Goal: Find specific page/section: Find specific page/section

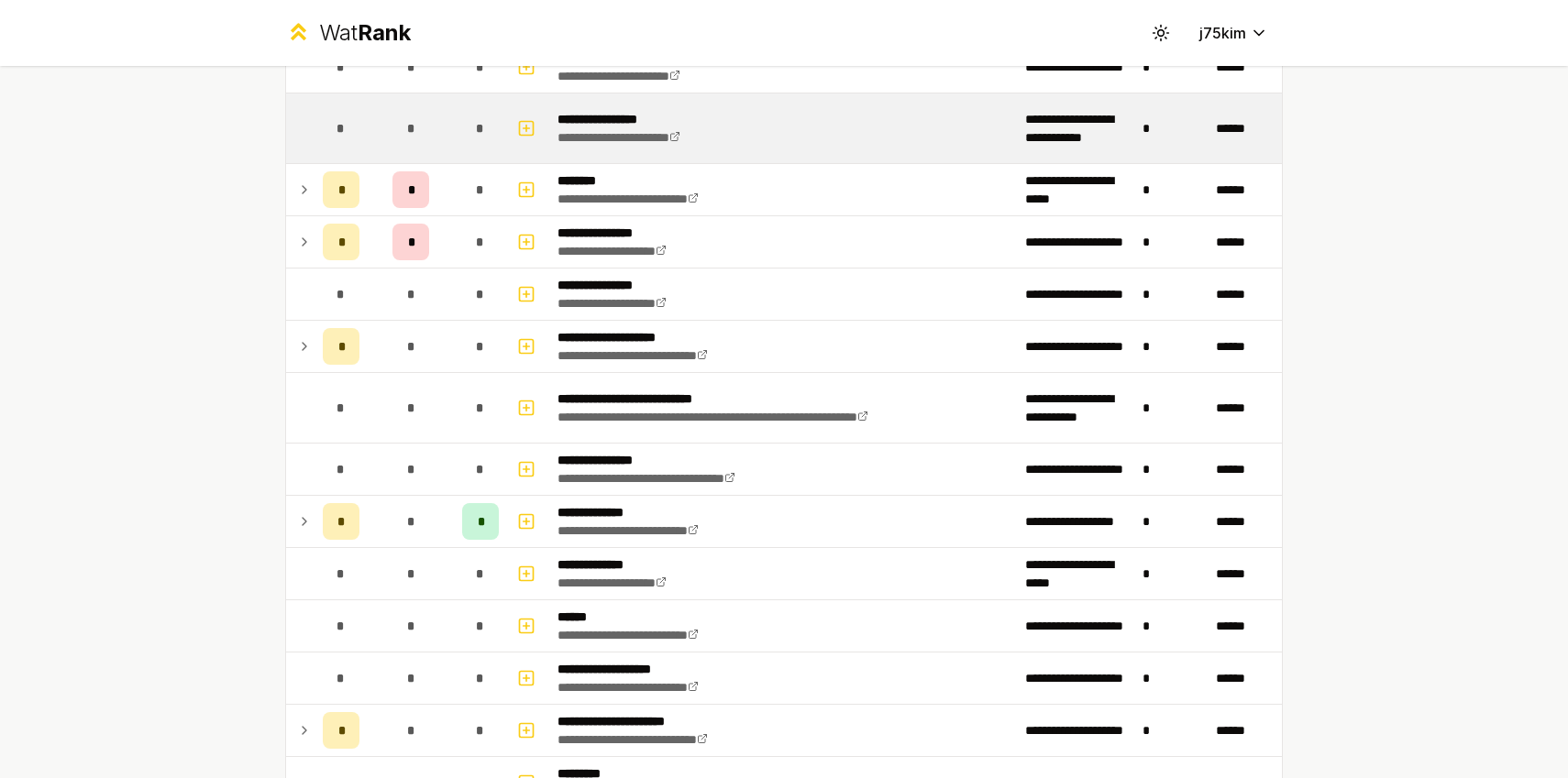
scroll to position [435, 0]
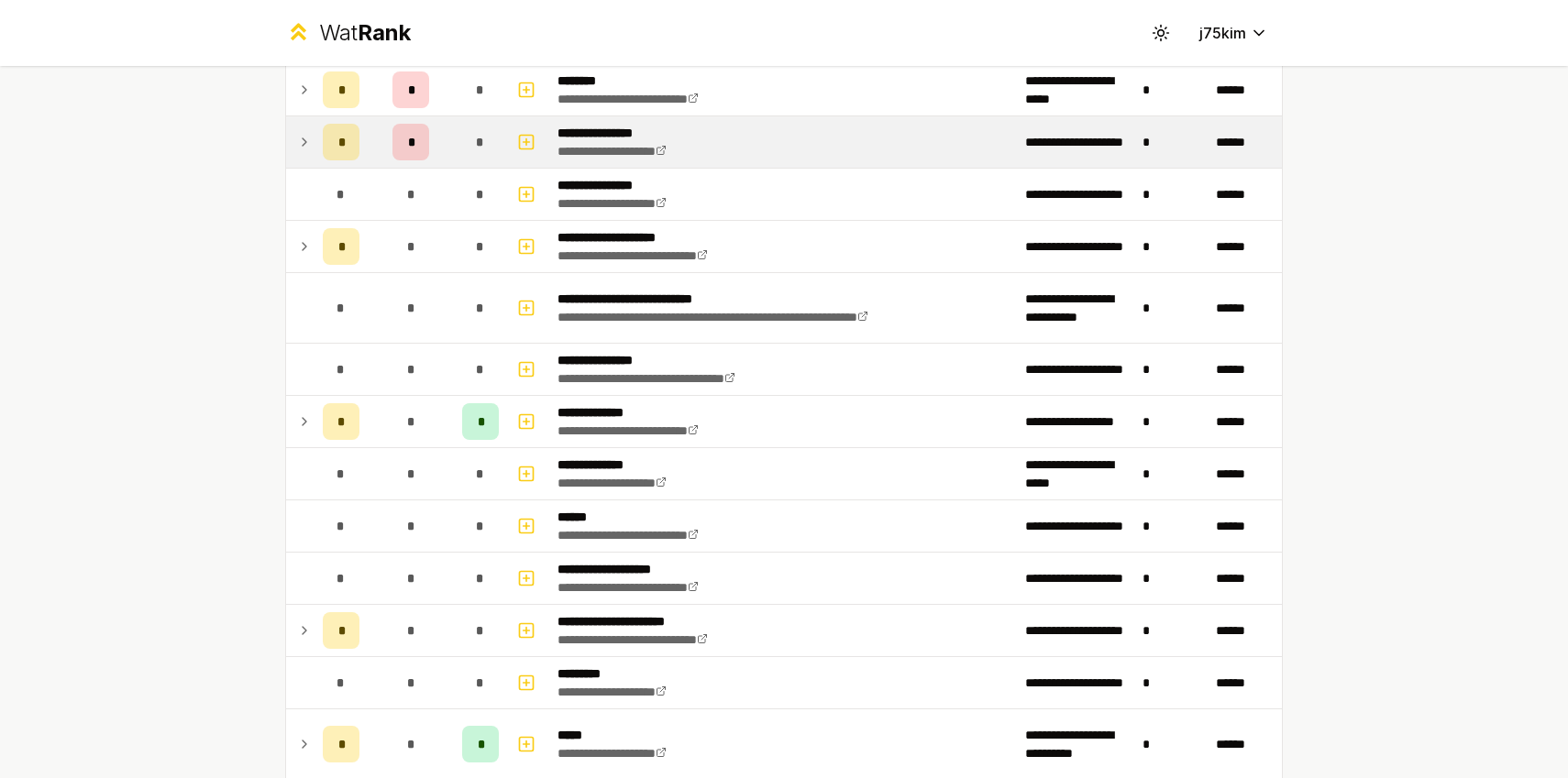
click at [301, 129] on td at bounding box center [301, 142] width 29 height 51
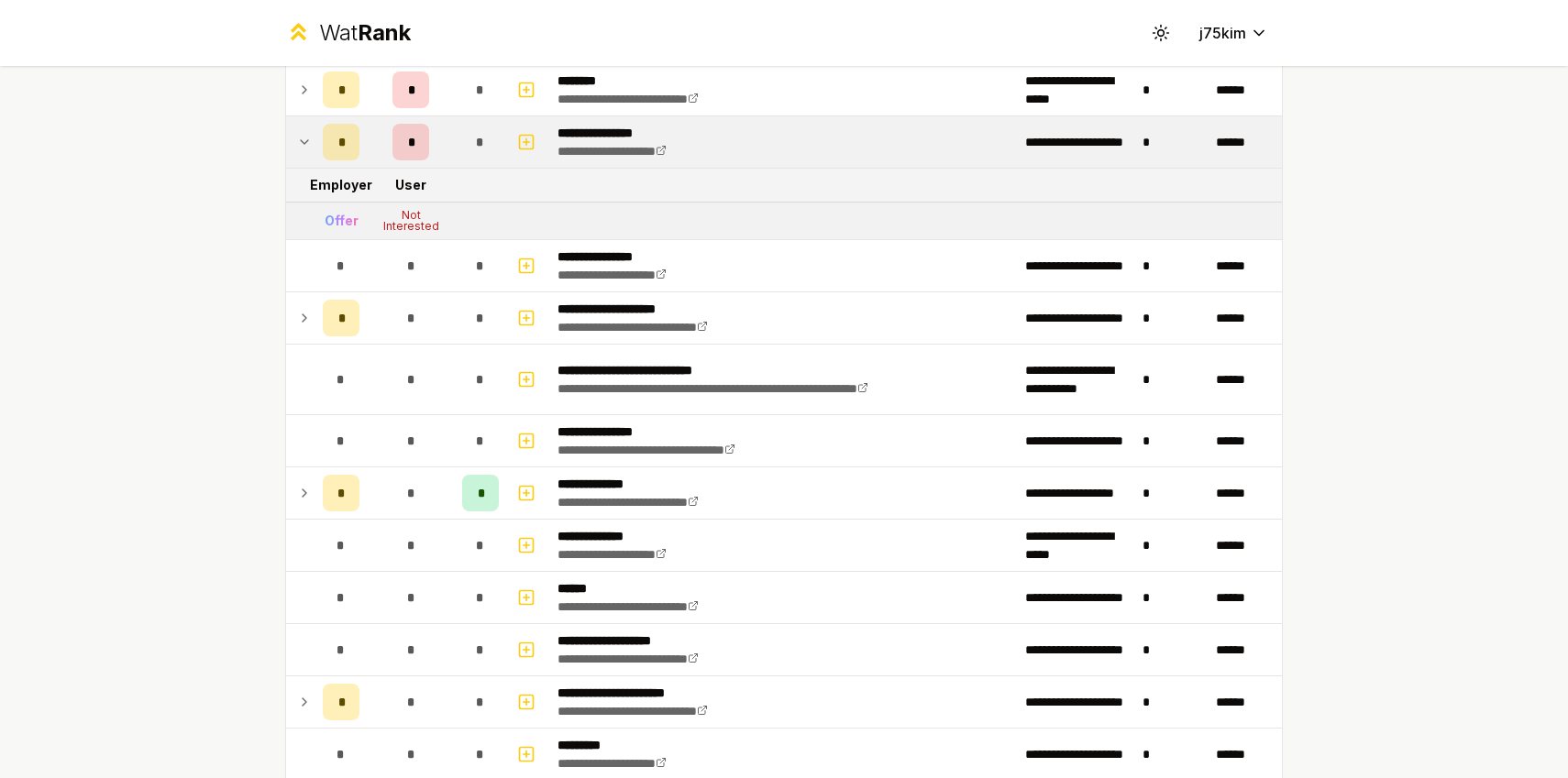
click at [301, 129] on td at bounding box center [301, 142] width 29 height 51
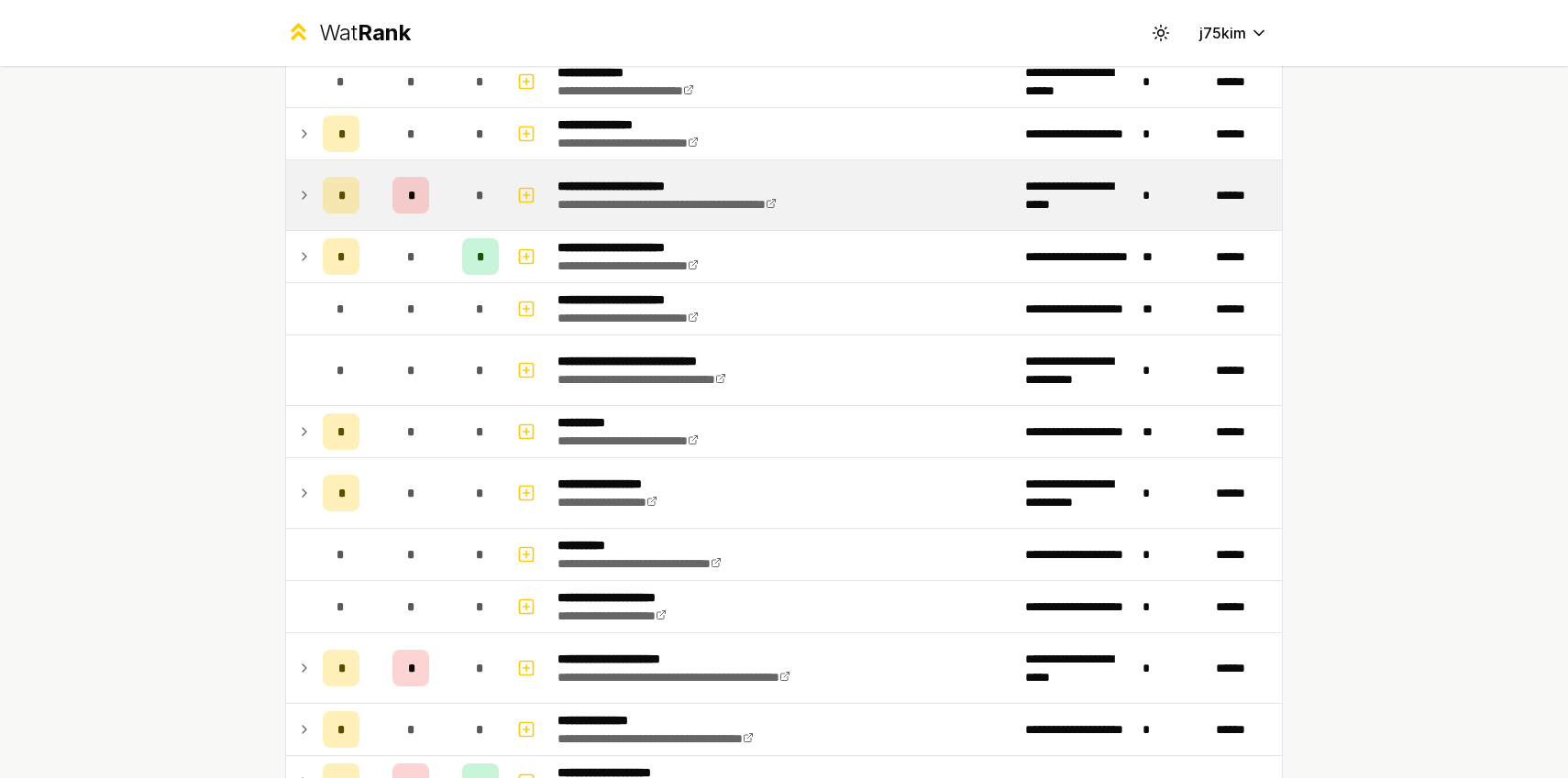
scroll to position [1937, 0]
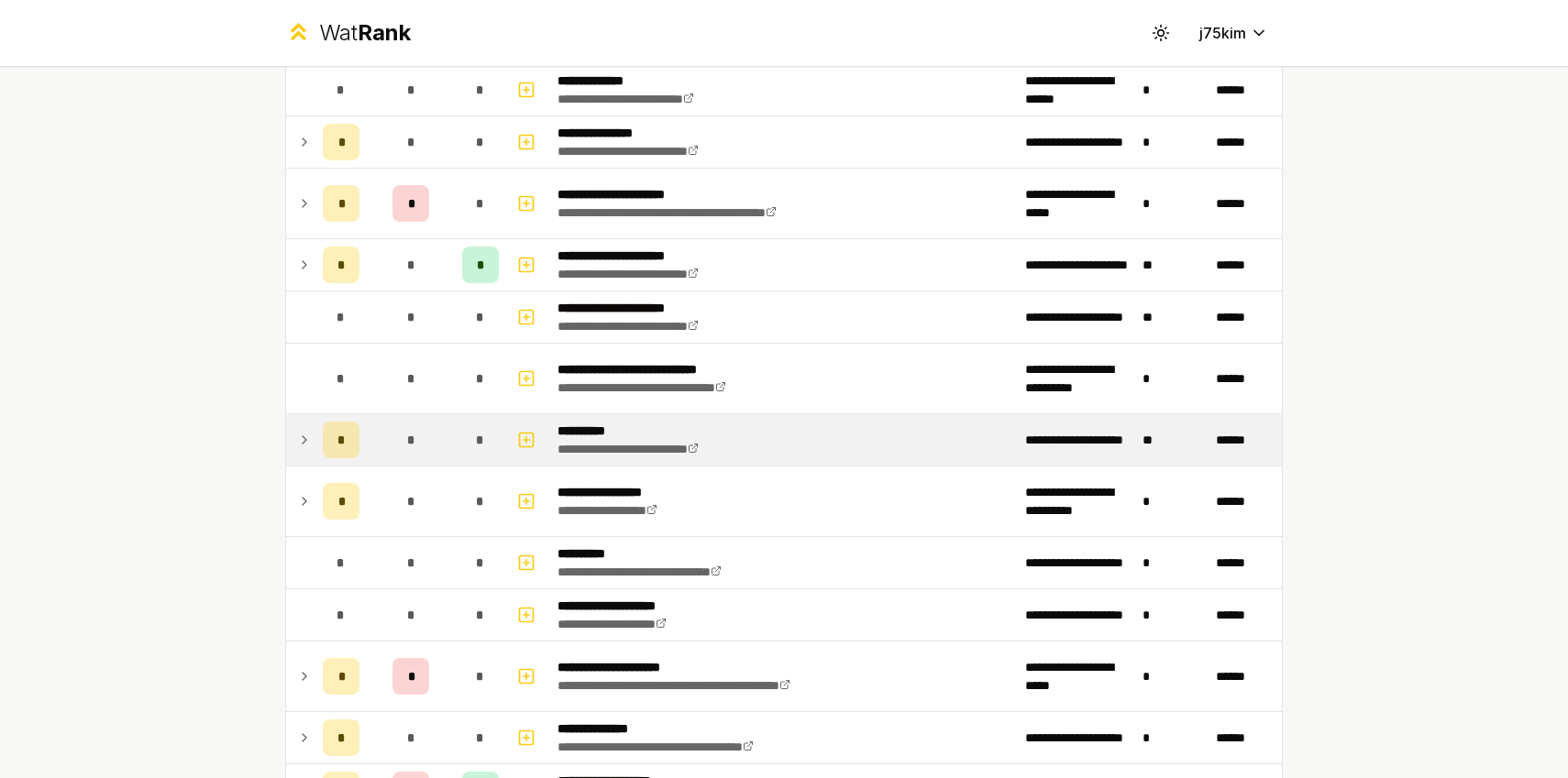
click at [301, 456] on td at bounding box center [301, 440] width 29 height 51
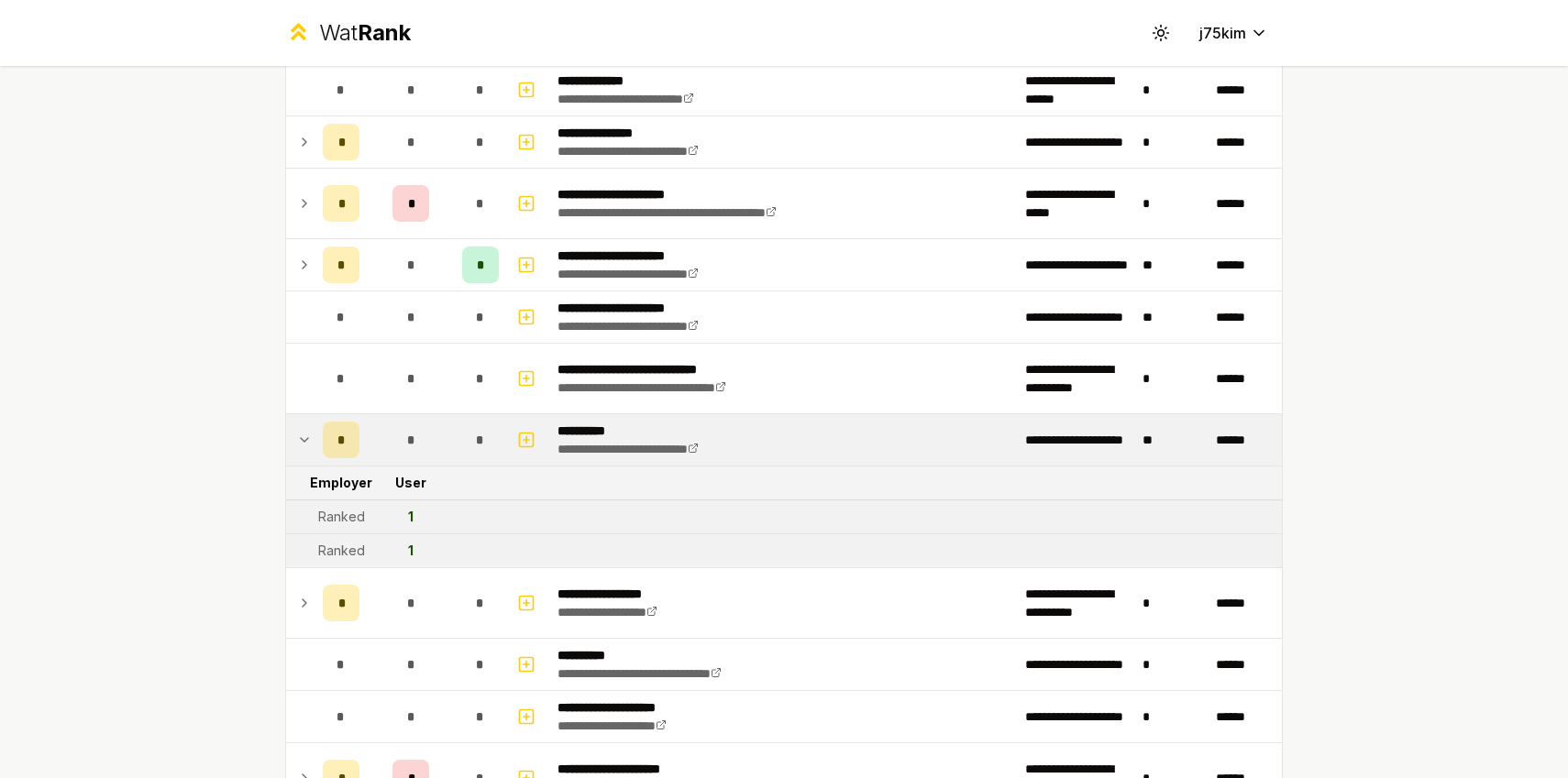
click at [301, 456] on td at bounding box center [301, 440] width 29 height 51
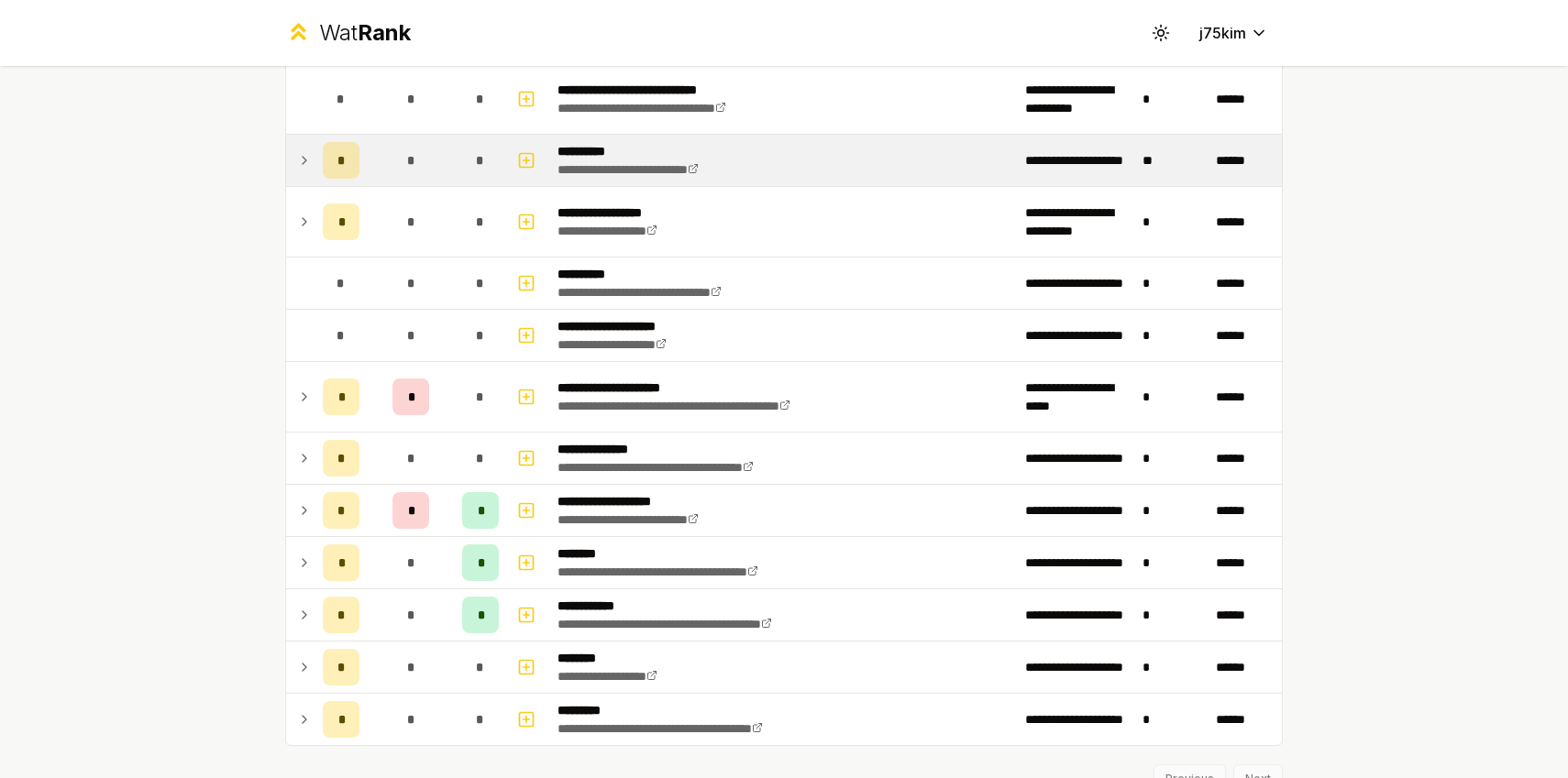
scroll to position [2221, 0]
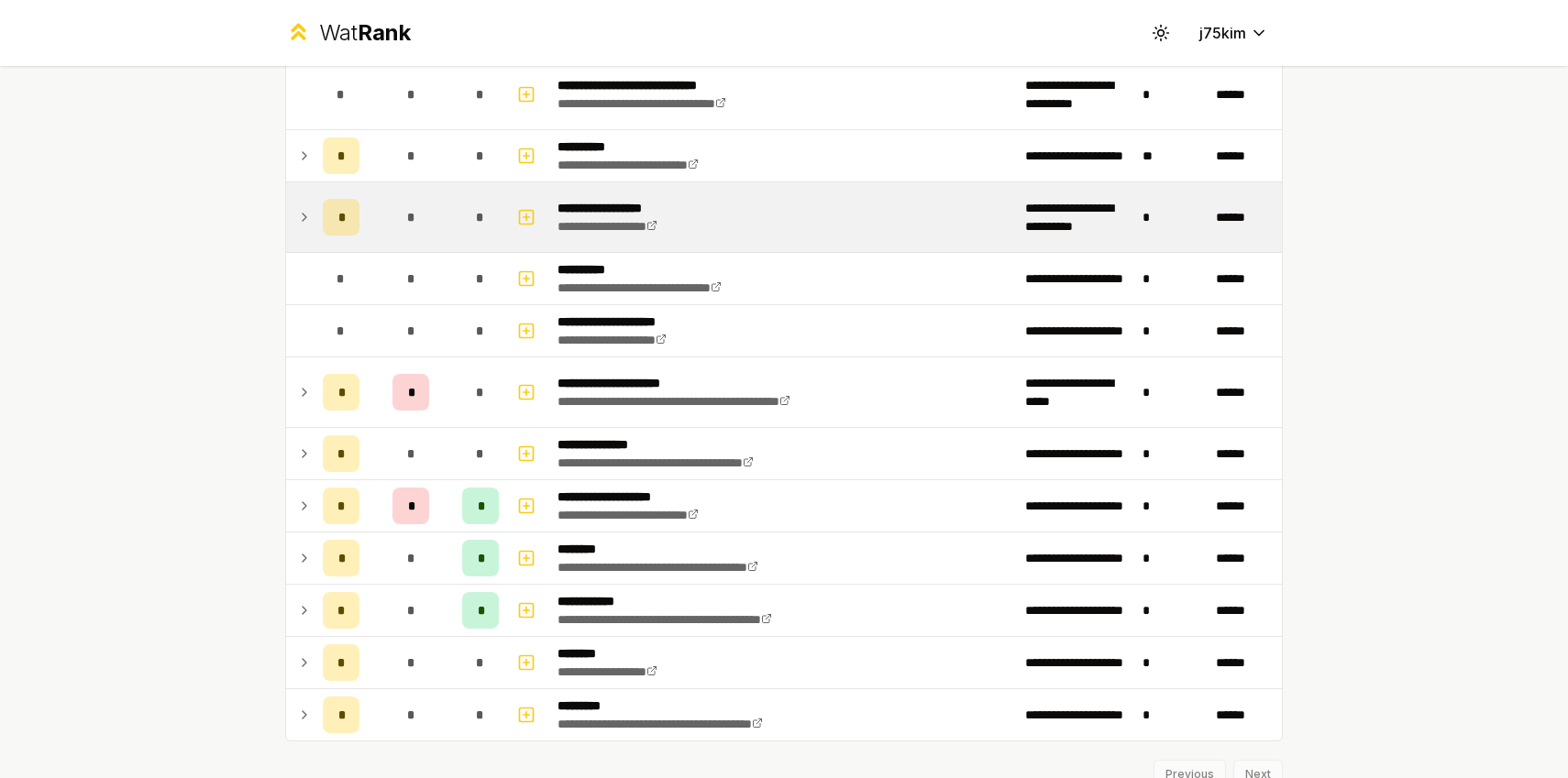
click at [309, 231] on td at bounding box center [301, 218] width 29 height 70
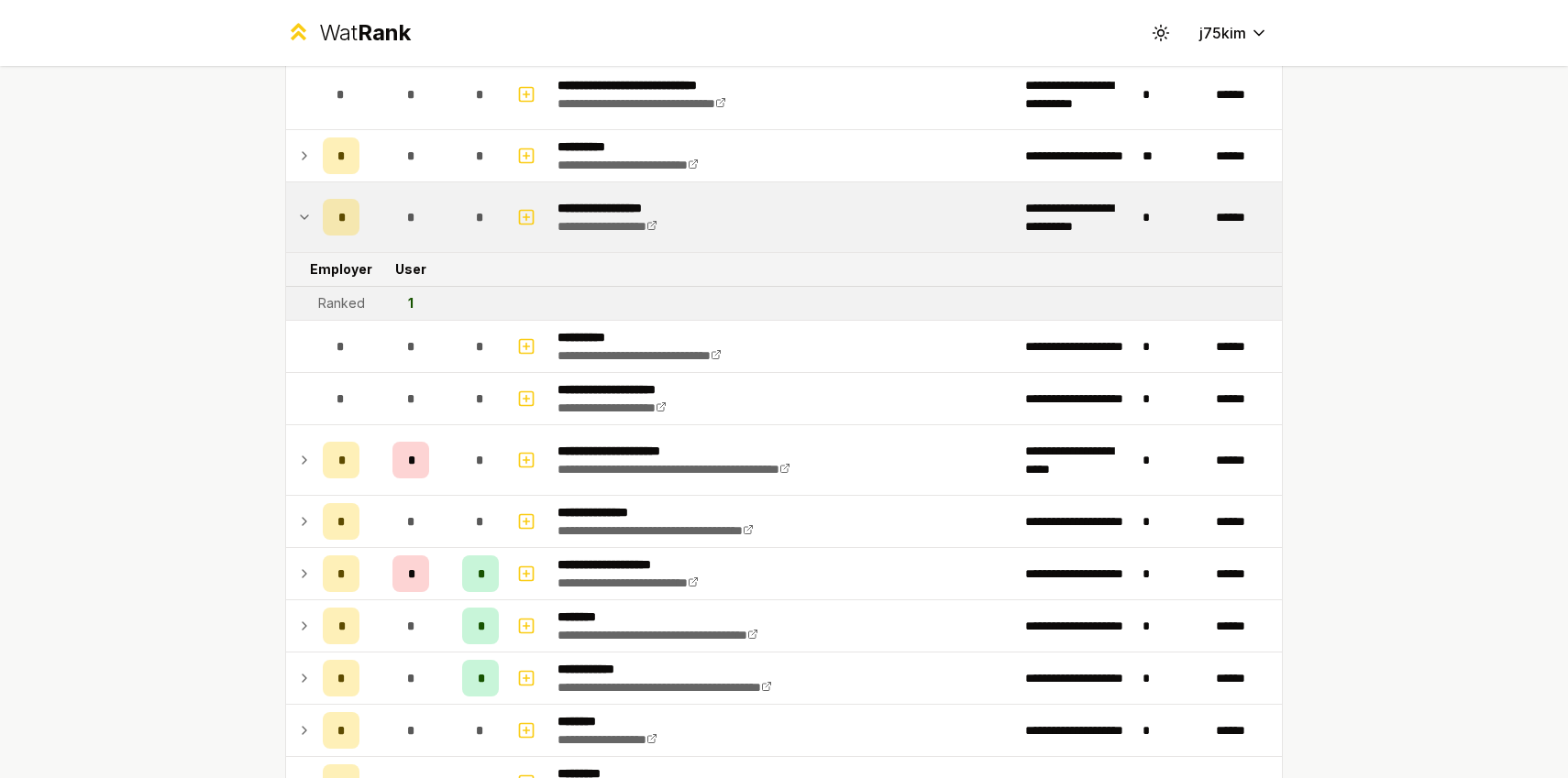
click at [309, 231] on td at bounding box center [301, 218] width 29 height 70
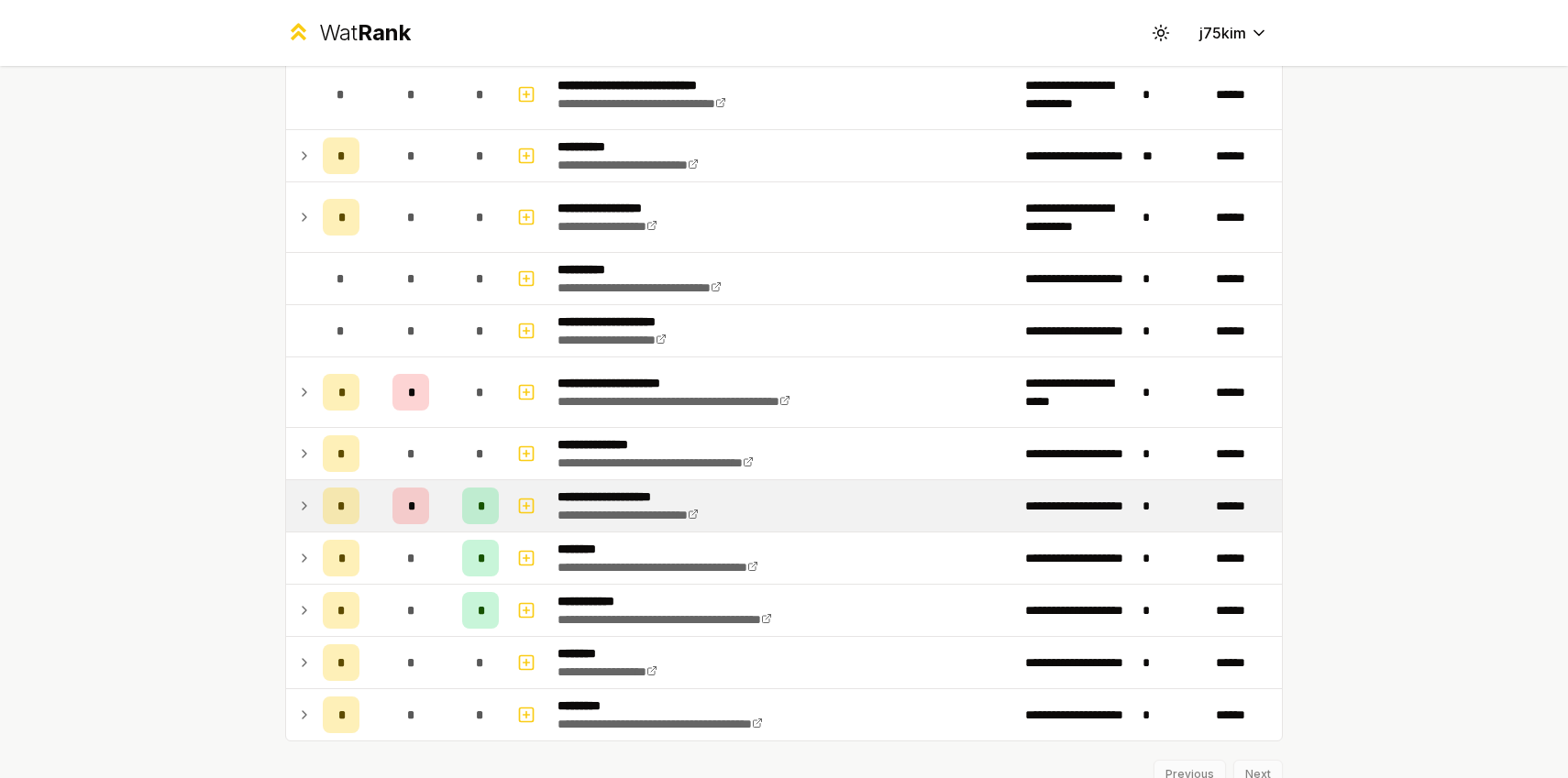
click at [310, 498] on icon at bounding box center [304, 506] width 15 height 22
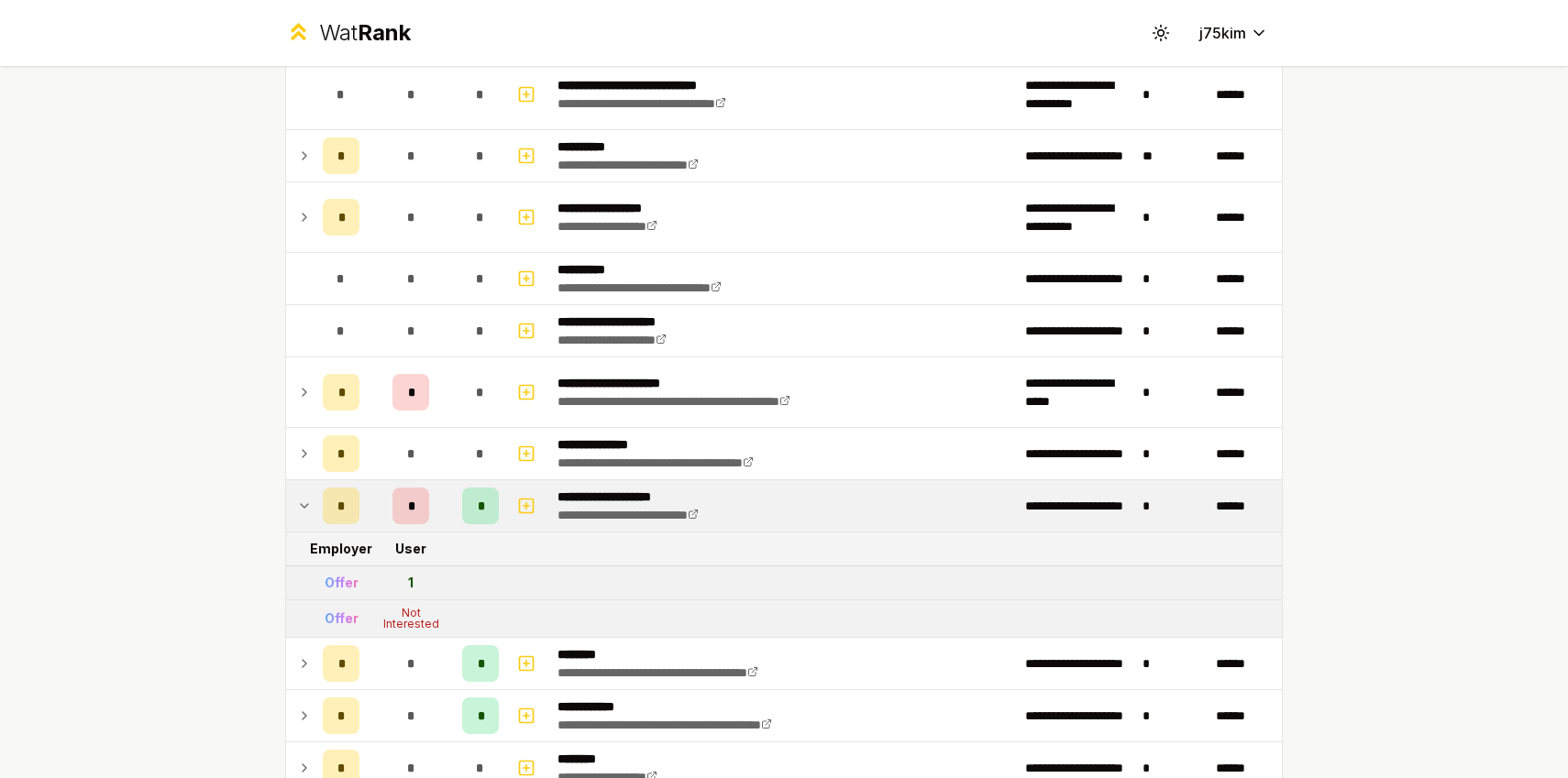
click at [310, 498] on icon at bounding box center [304, 506] width 15 height 22
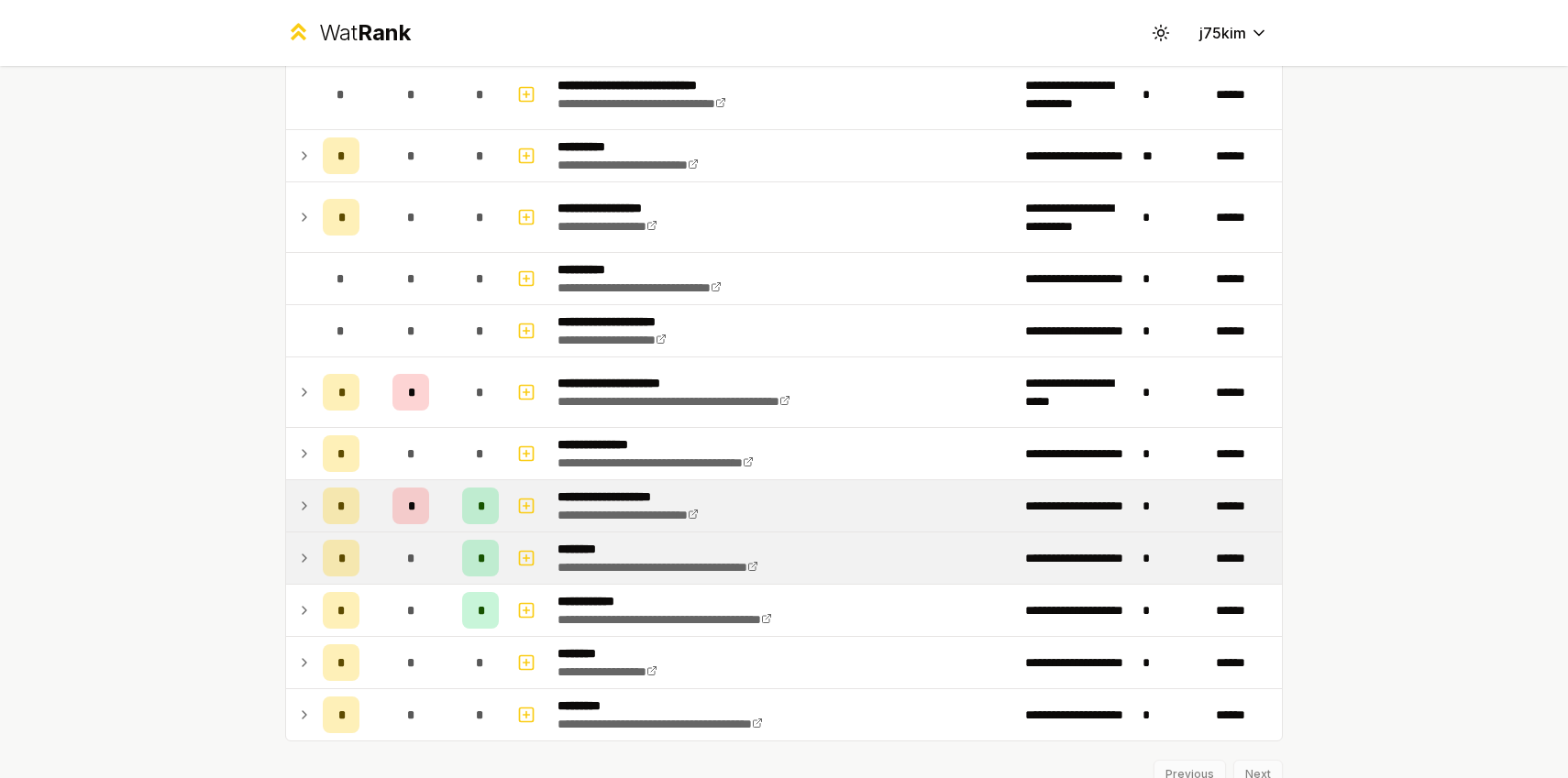
click at [309, 558] on icon at bounding box center [304, 558] width 15 height 22
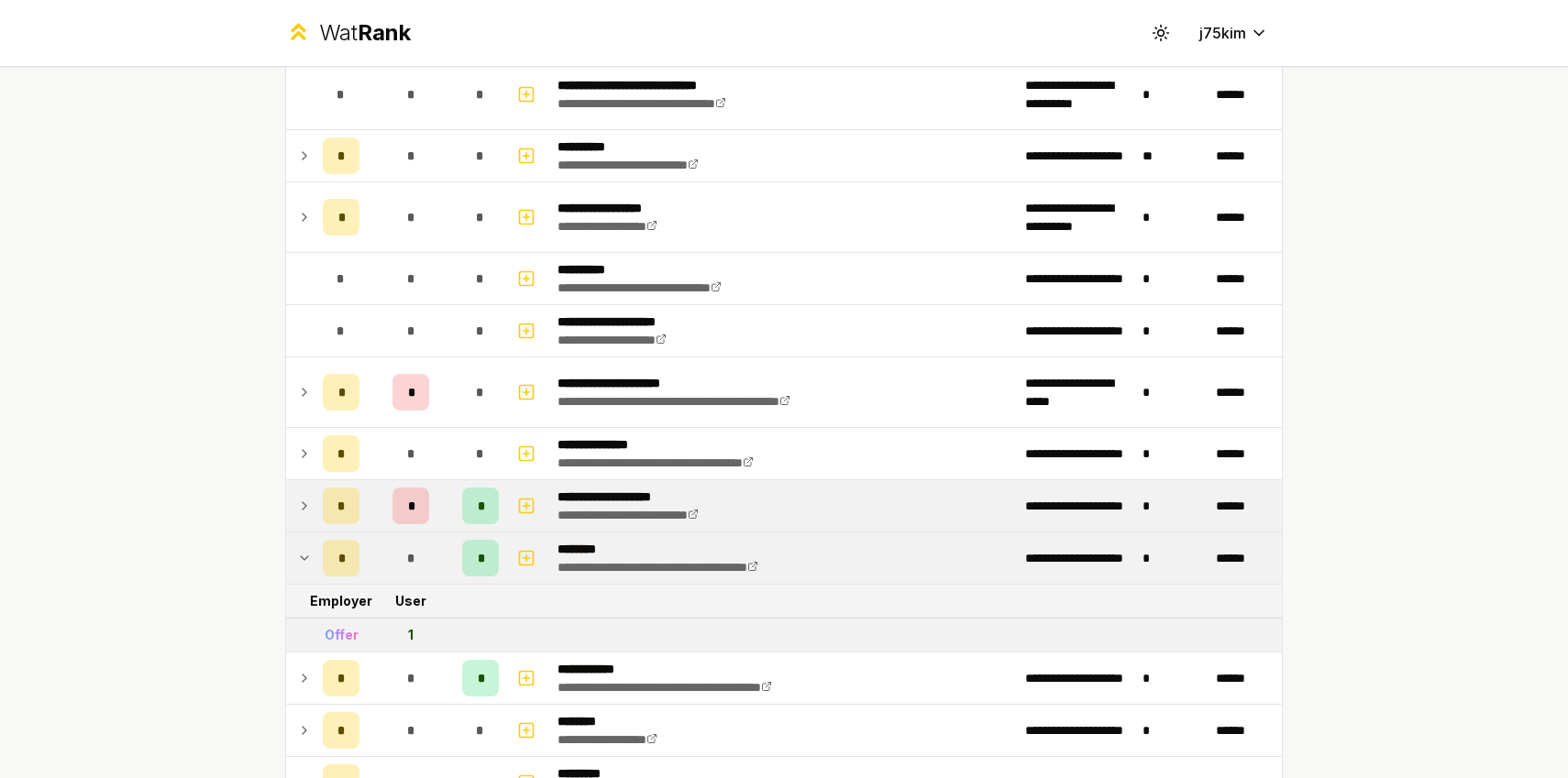
click at [309, 558] on icon at bounding box center [304, 558] width 15 height 22
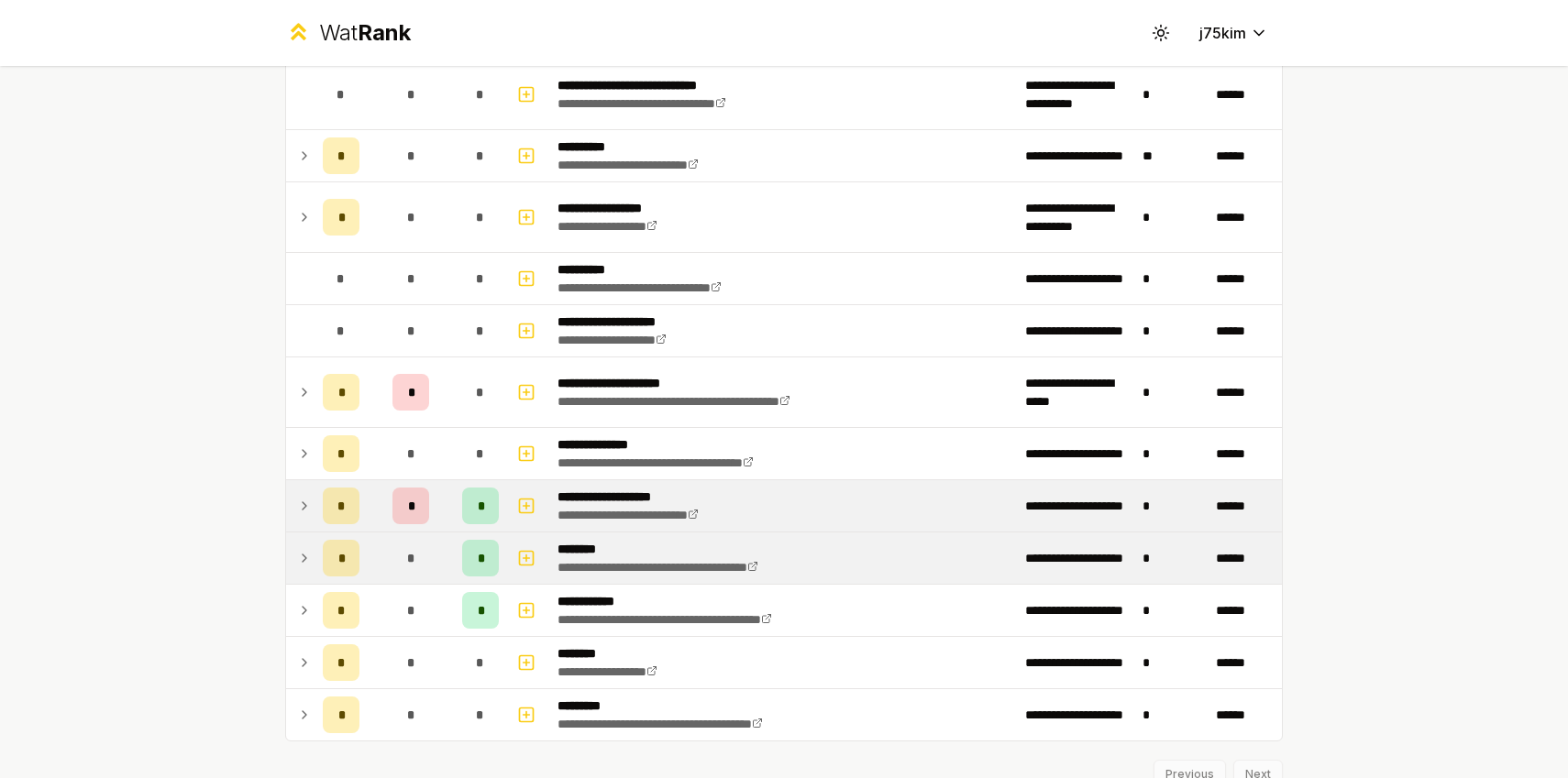
click at [309, 558] on icon at bounding box center [304, 558] width 15 height 22
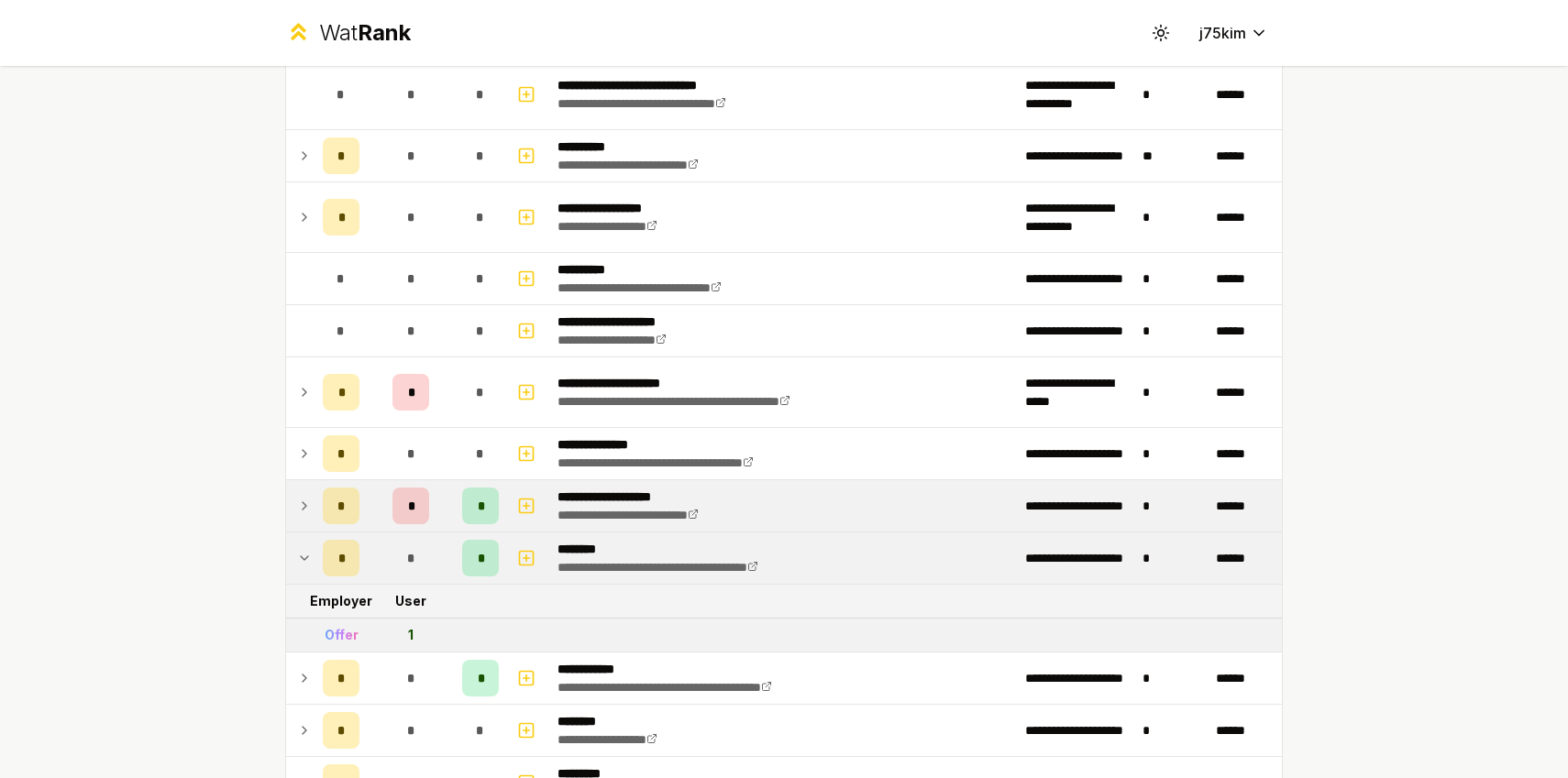
click at [309, 558] on icon at bounding box center [304, 558] width 15 height 22
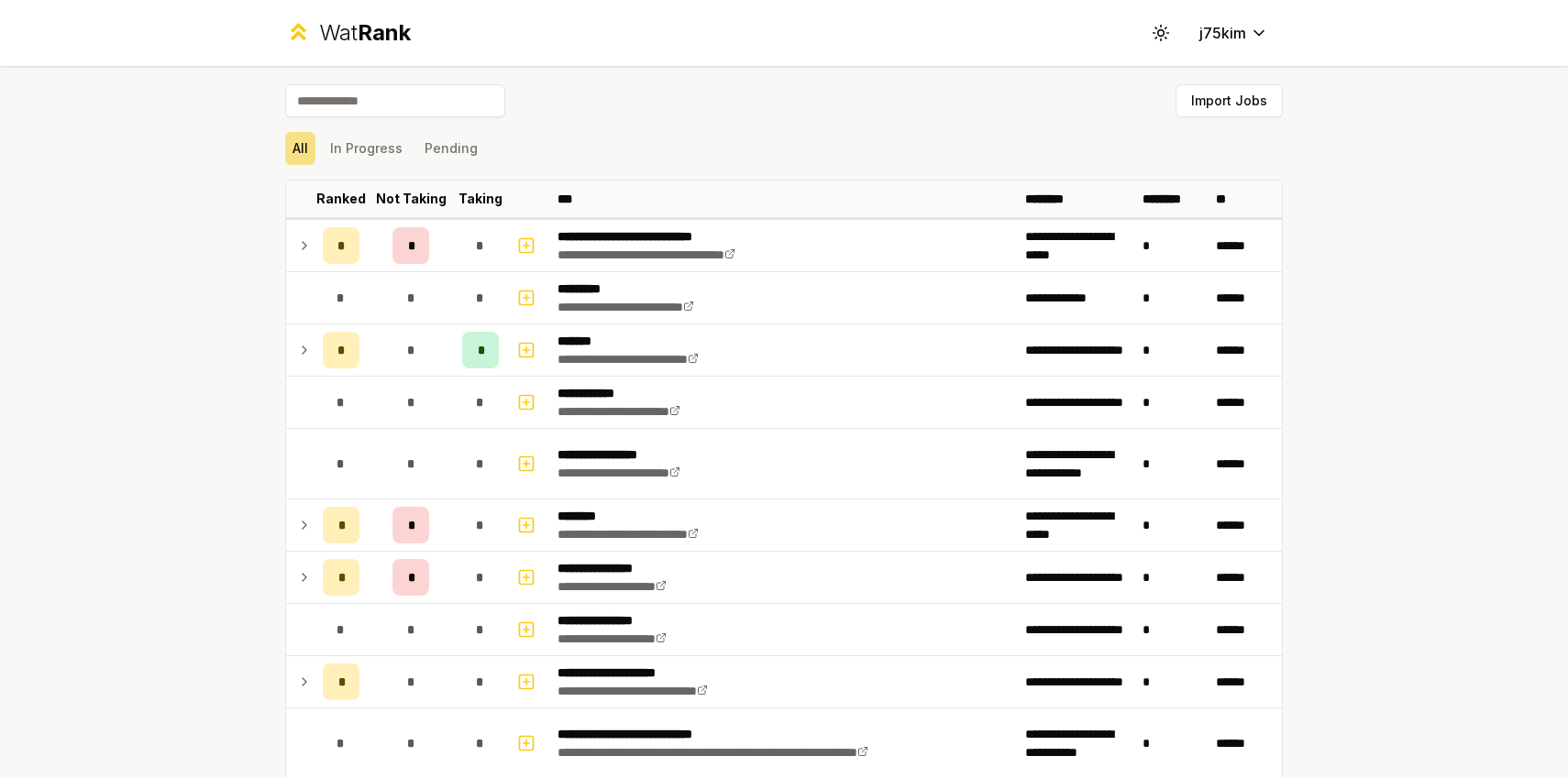
scroll to position [3, 0]
